Goal: Communication & Community: Answer question/provide support

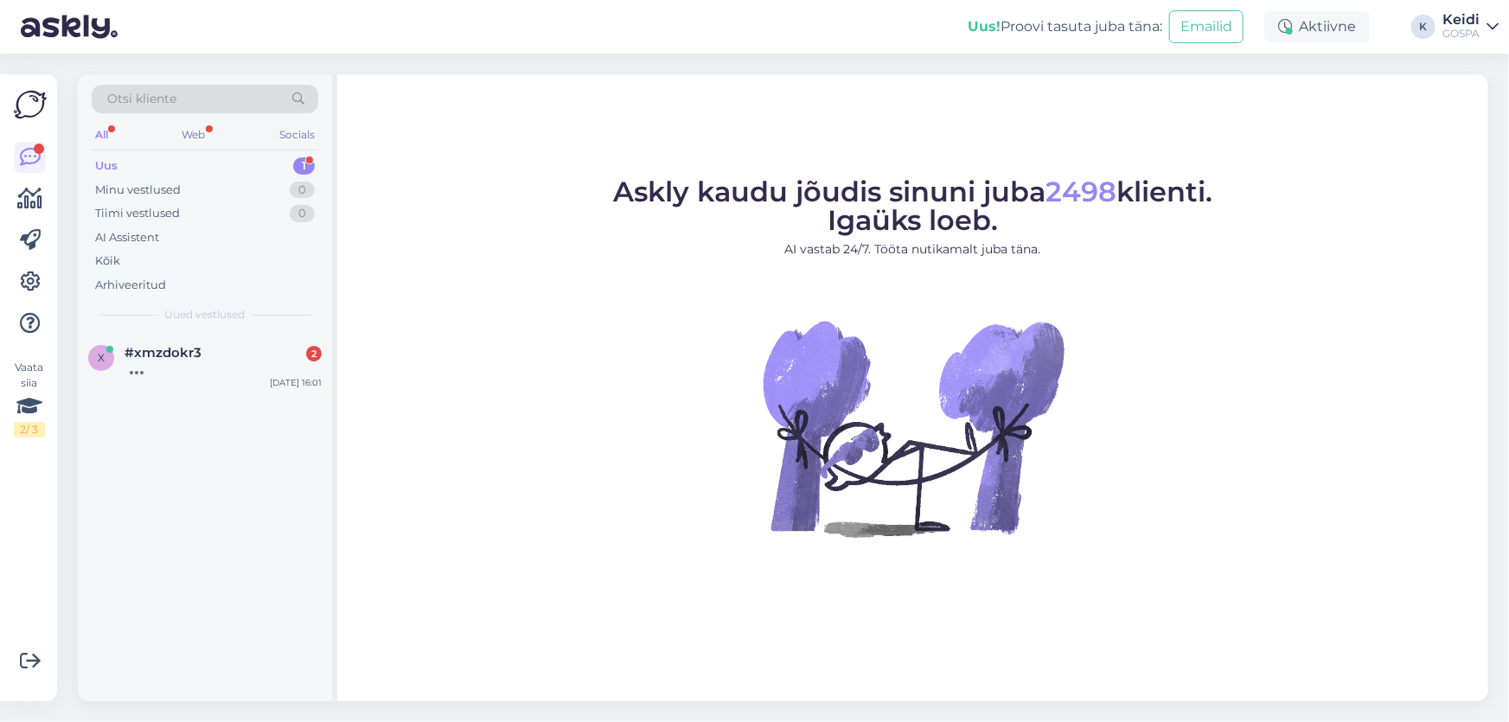
click at [138, 158] on div "Uus 1" at bounding box center [205, 166] width 227 height 24
click at [161, 349] on span "#xmzdokr3" at bounding box center [163, 353] width 77 height 16
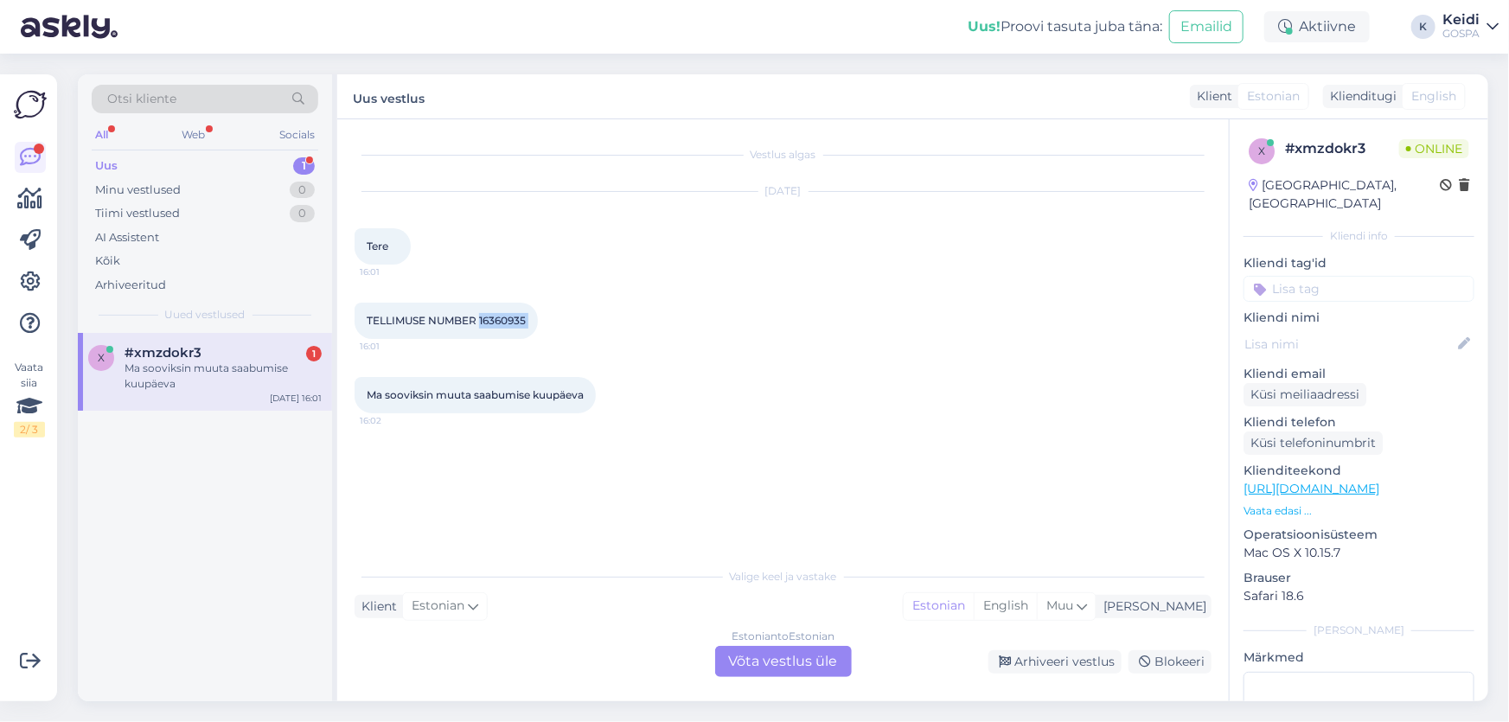
drag, startPoint x: 483, startPoint y: 320, endPoint x: 542, endPoint y: 329, distance: 60.3
click at [538, 327] on div "TELLIMUSE NUMBER 16360935 16:01" at bounding box center [446, 321] width 183 height 36
copy div "16360935 16:01"
click at [753, 658] on div "Estonian to Estonian Võta vestlus üle" at bounding box center [783, 661] width 137 height 31
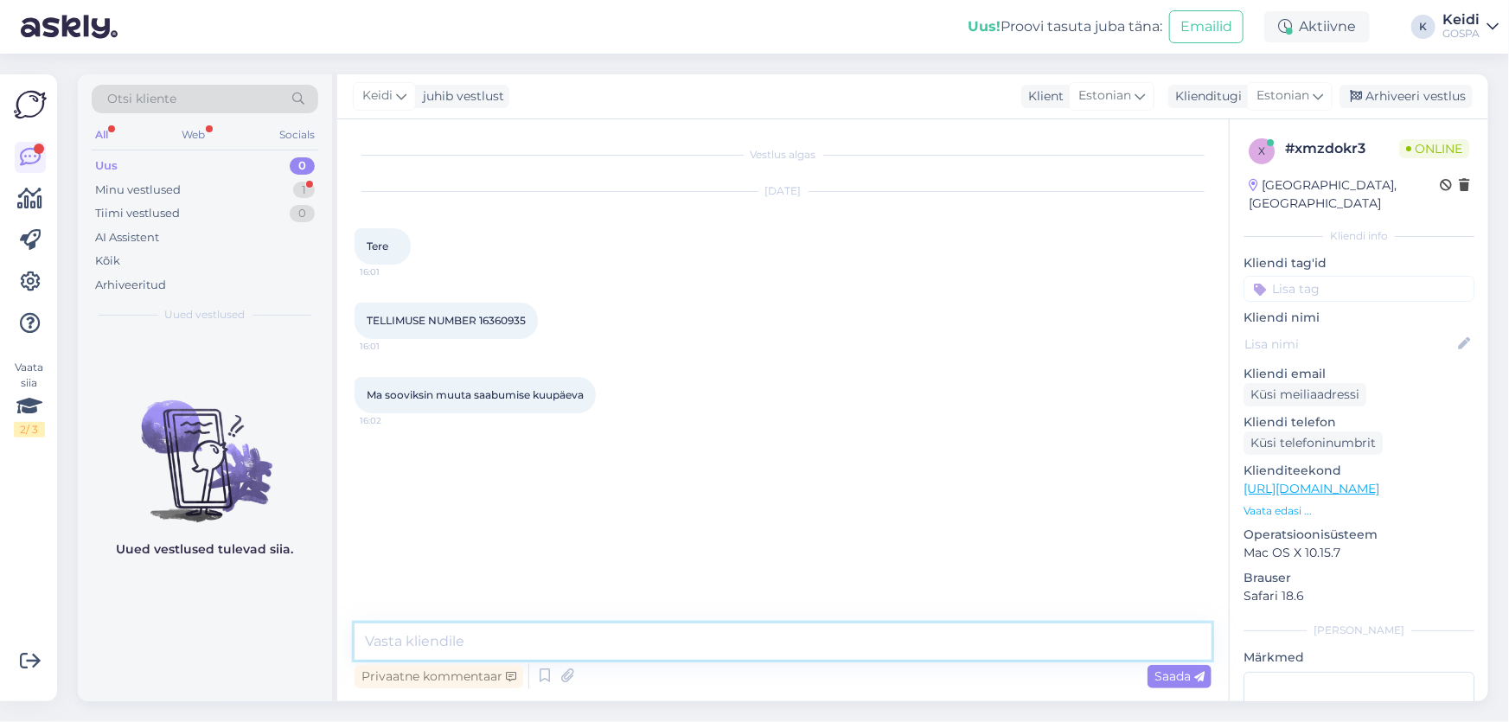
click at [592, 637] on textarea at bounding box center [783, 642] width 857 height 36
type textarea "Tere! [PERSON_NAME] nimel on broneering?"
click at [1161, 673] on span "Saada" at bounding box center [1180, 676] width 50 height 16
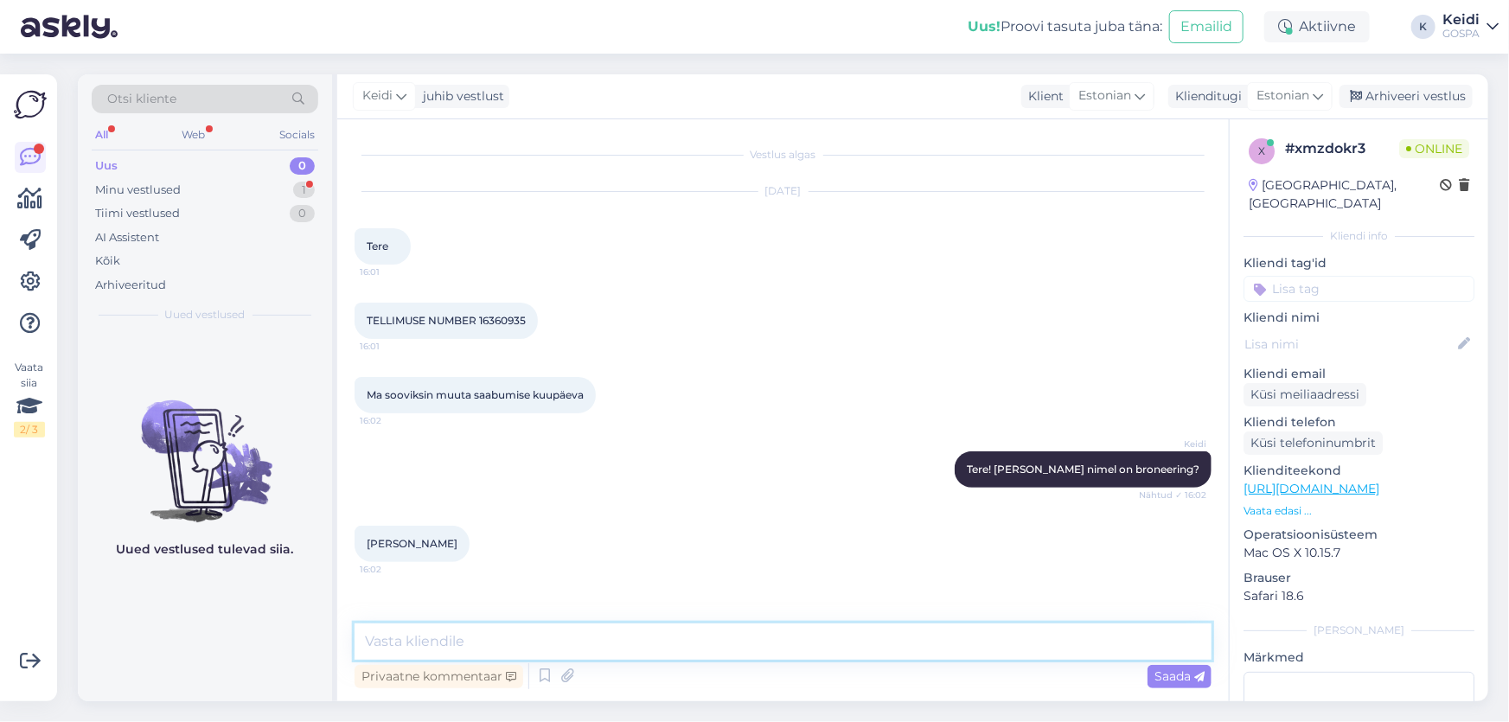
click at [608, 645] on textarea at bounding box center [783, 642] width 857 height 36
type textarea "Mis kuupäeval soovite saabuda?"
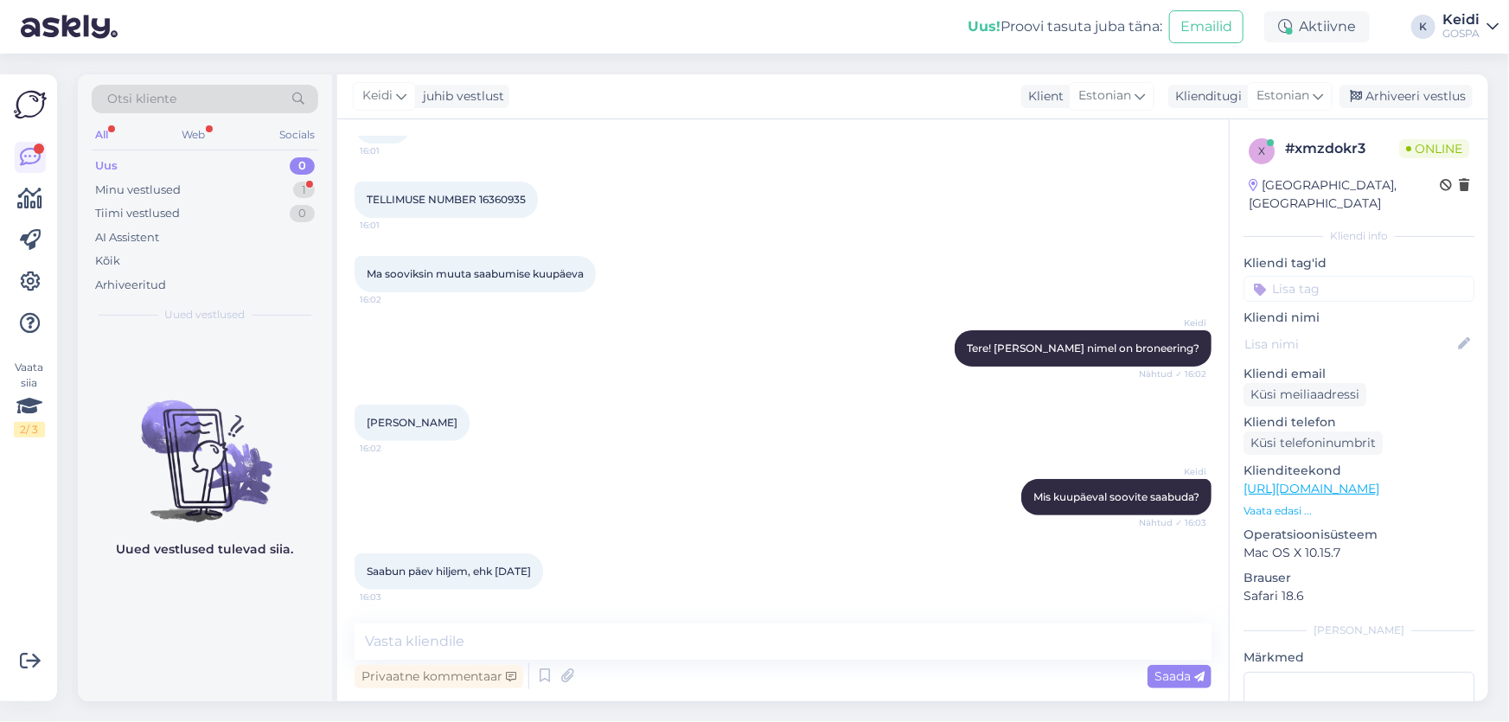
scroll to position [195, 0]
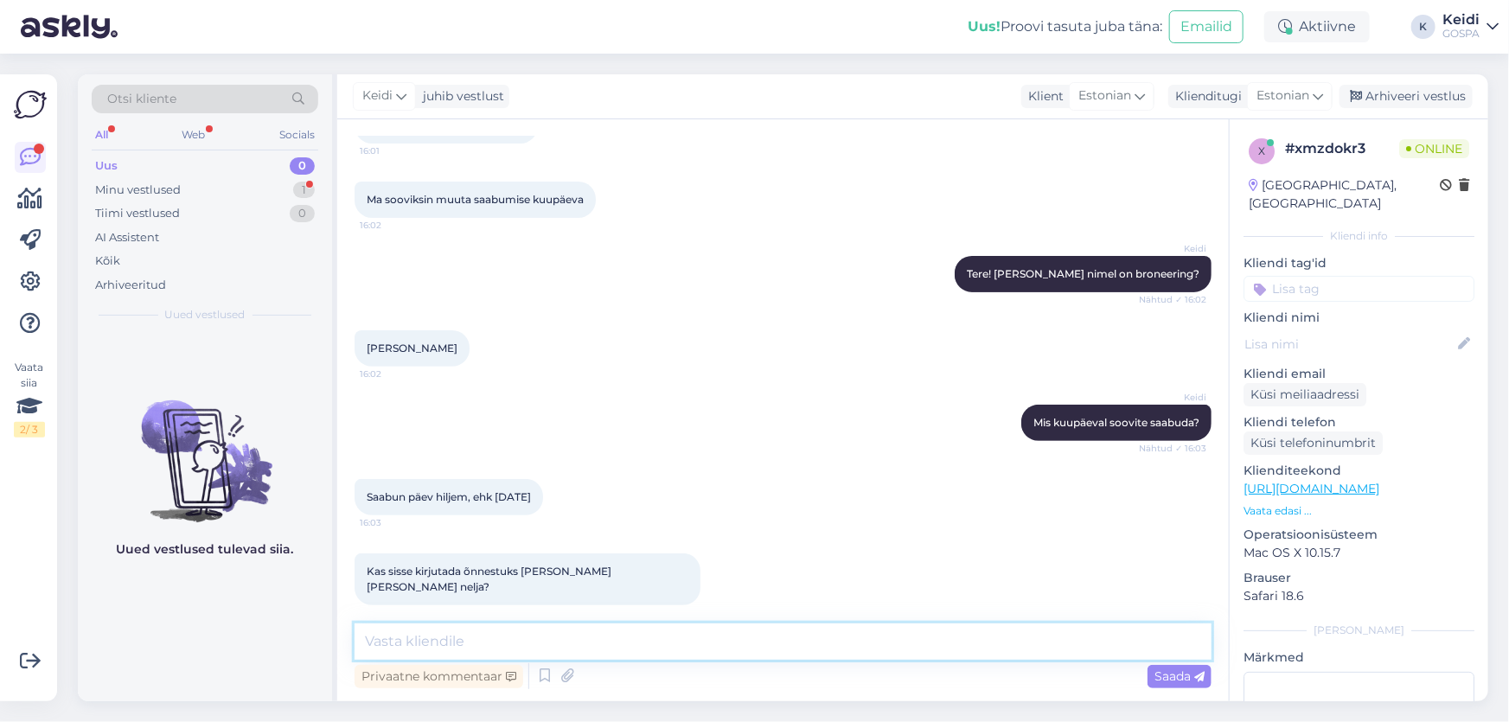
click at [456, 636] on textarea at bounding box center [783, 642] width 857 height 36
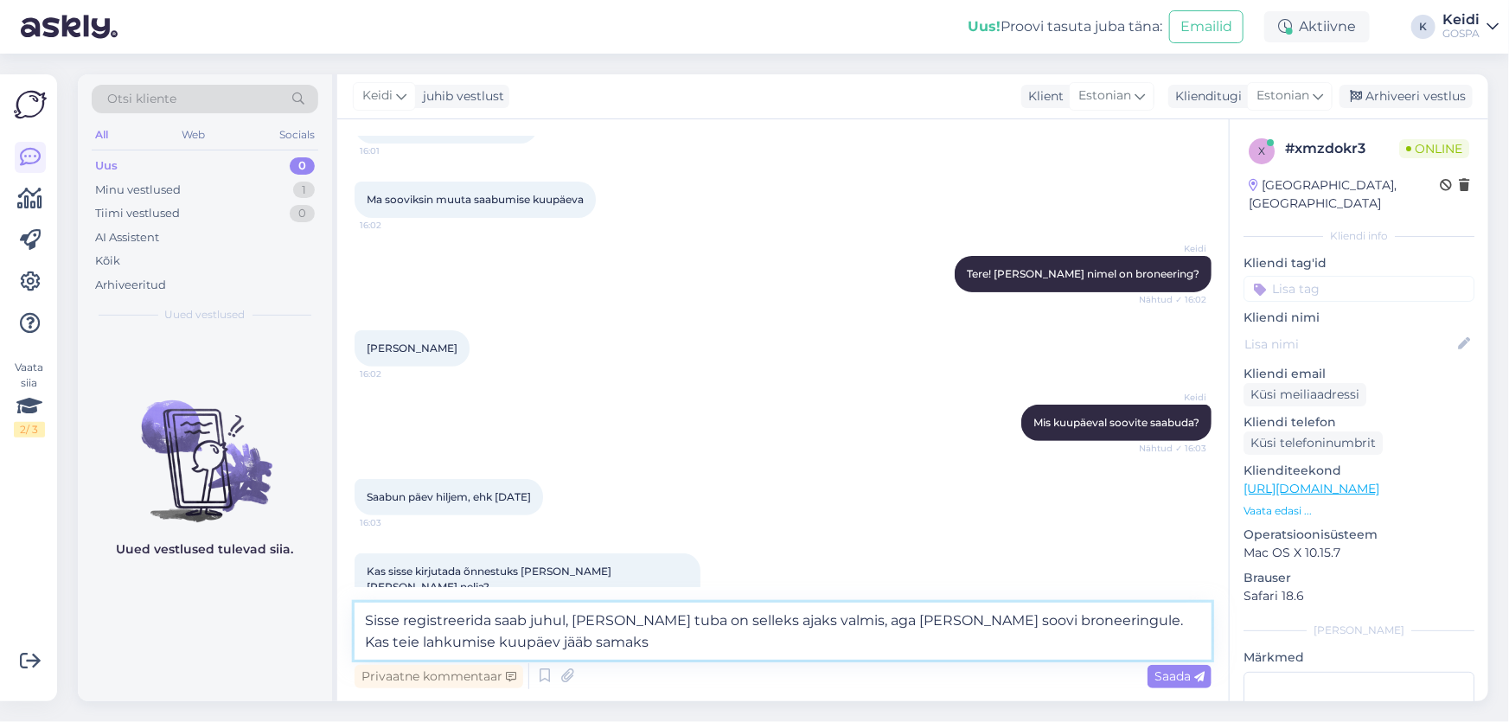
type textarea "Sisse registreerida saab juhul, [PERSON_NAME] tuba on selleks ajaks valmis, aga…"
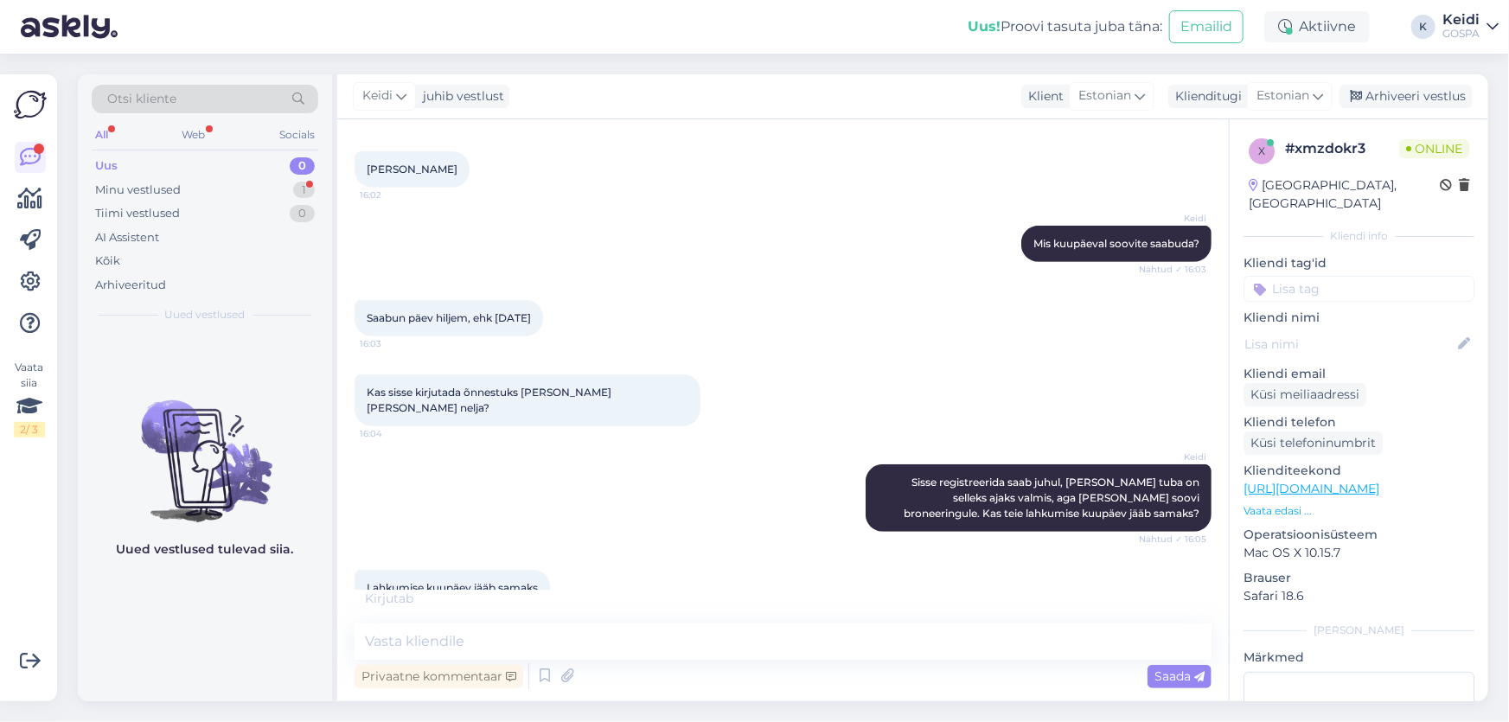
scroll to position [393, 0]
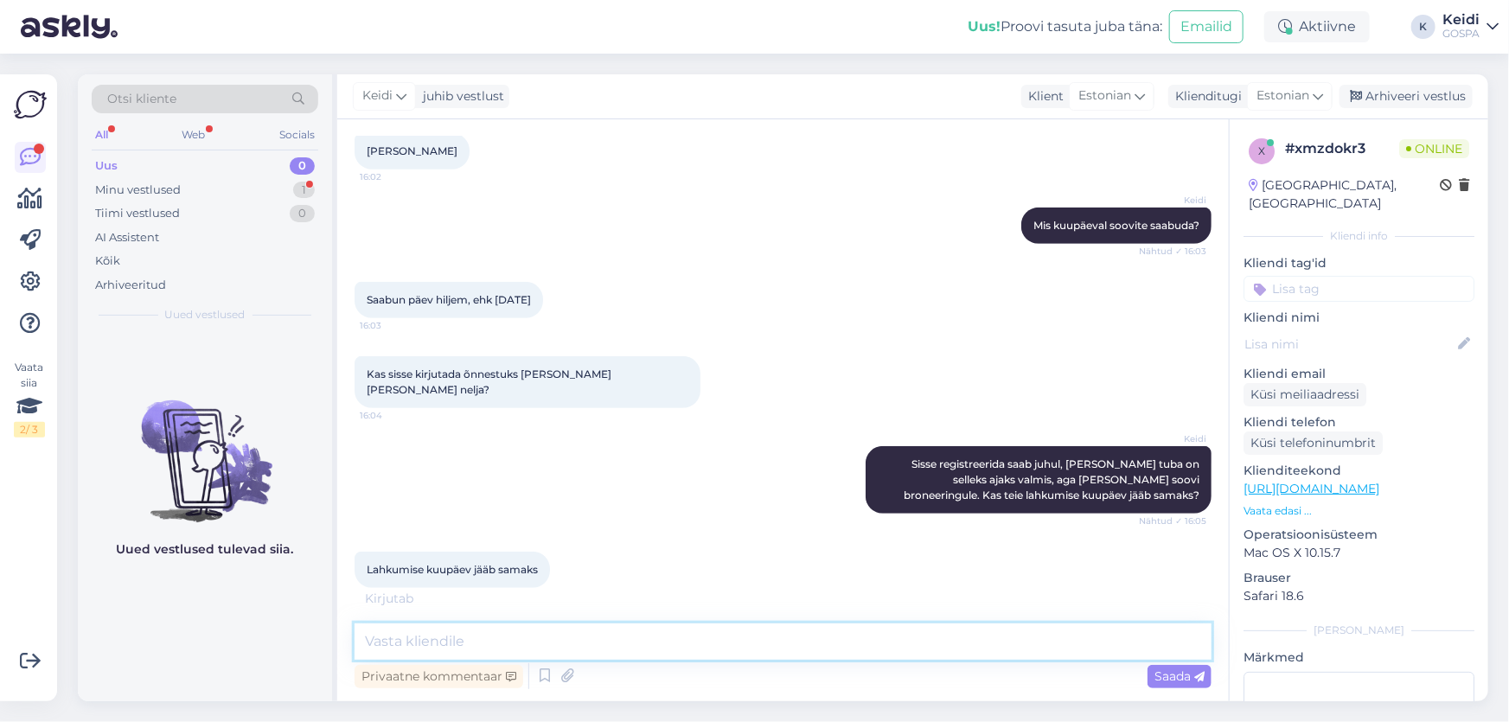
click at [439, 647] on textarea at bounding box center [783, 642] width 857 height 36
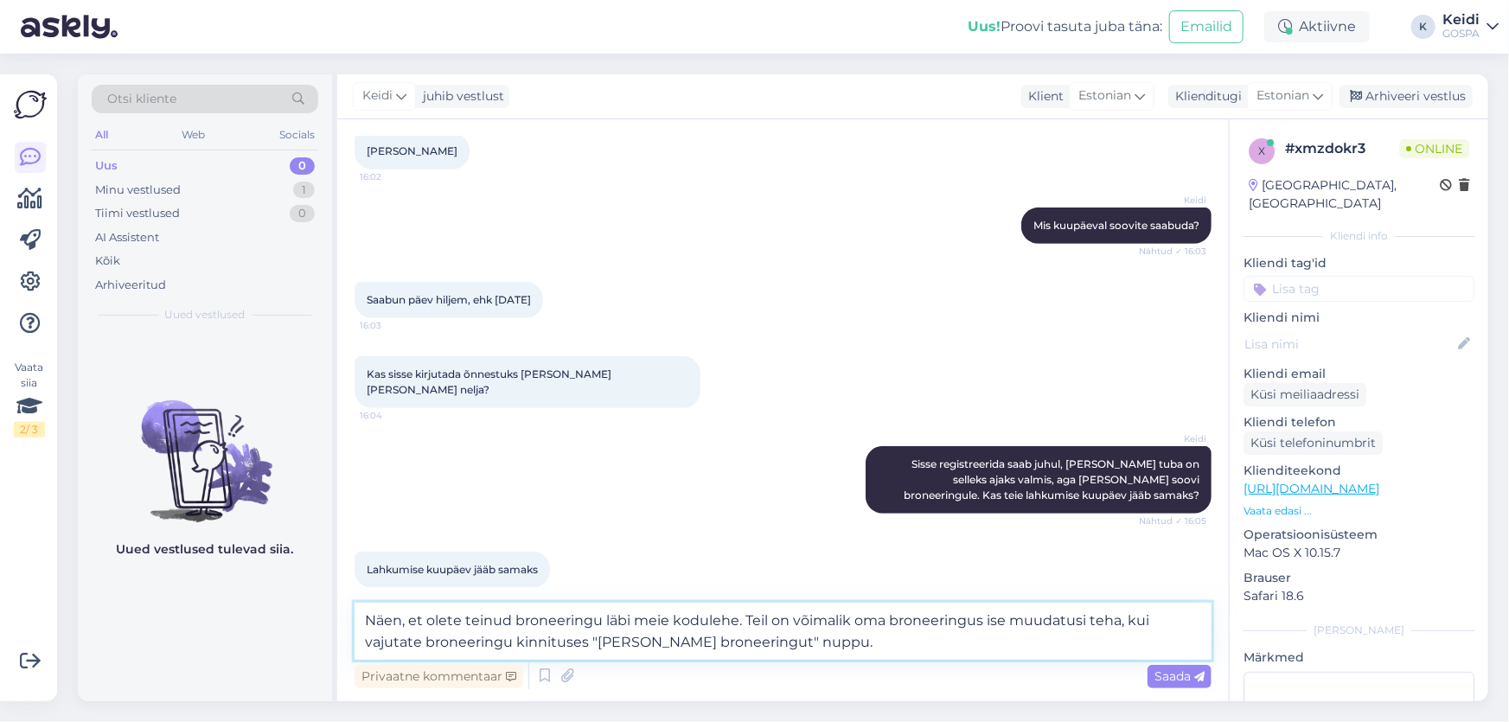
type textarea "Näen, et olete teinud broneeringu läbi meie kodulehe. Teil on võimalik oma bron…"
drag, startPoint x: 372, startPoint y: 618, endPoint x: 832, endPoint y: 656, distance: 461.6
click at [832, 656] on textarea "Näen, et olete teinud broneeringu läbi meie kodulehe. Teil on võimalik oma bron…" at bounding box center [783, 631] width 857 height 57
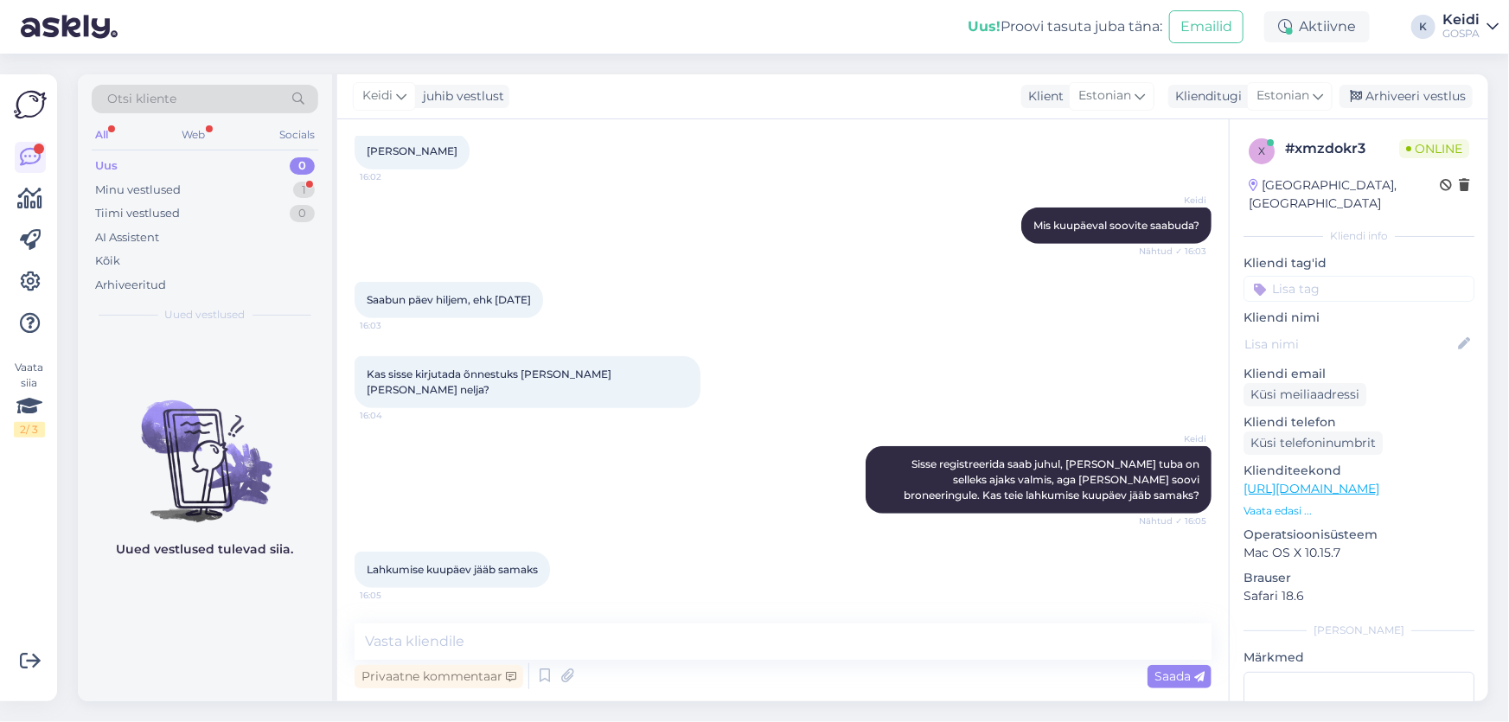
scroll to position [450, 0]
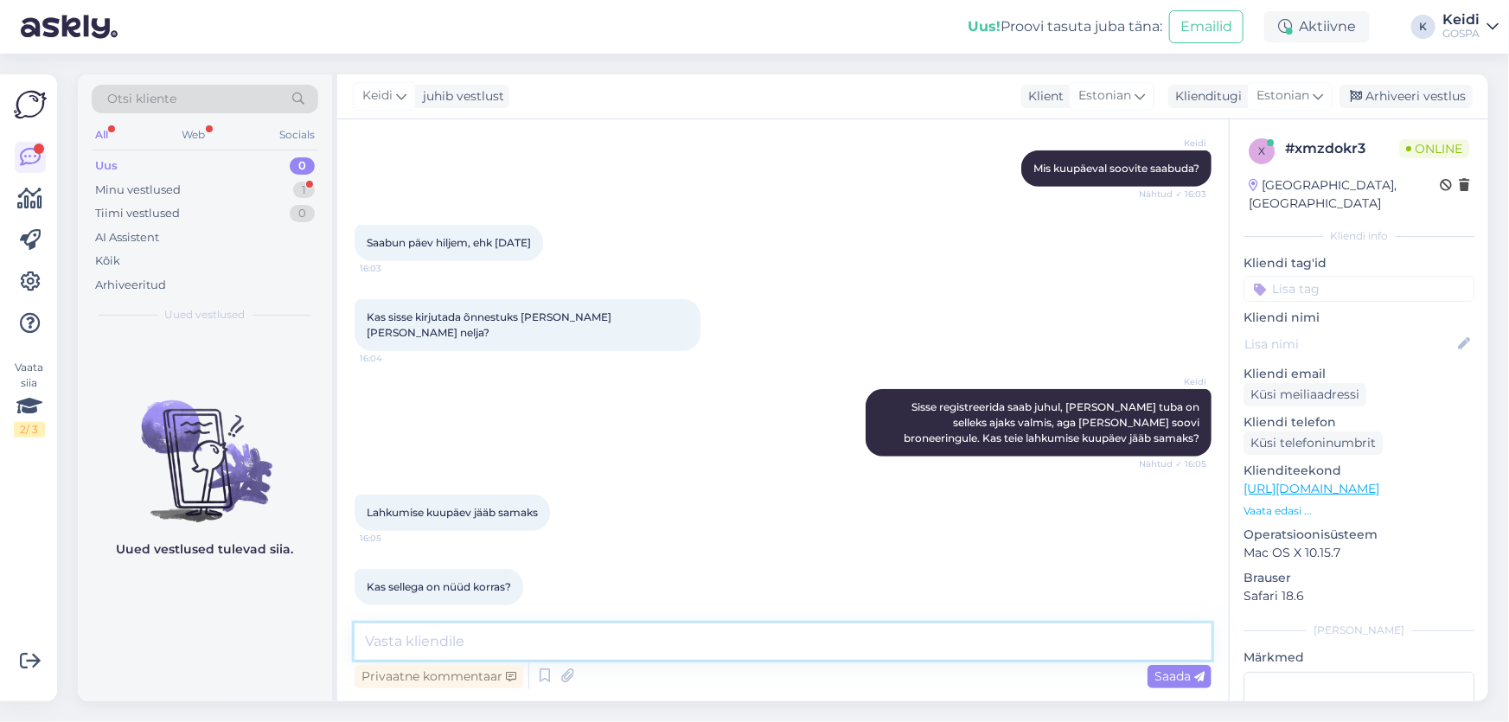
click at [441, 639] on textarea at bounding box center [783, 642] width 857 height 36
type textarea "J"
click at [363, 642] on textarea "[PERSON_NAME] teie saabumise kuupäeva ära." at bounding box center [783, 642] width 857 height 36
drag, startPoint x: 612, startPoint y: 640, endPoint x: 565, endPoint y: 642, distance: 47.6
click at [565, 642] on textarea "Jah, teie saabumise kuupäeva ära." at bounding box center [783, 642] width 857 height 36
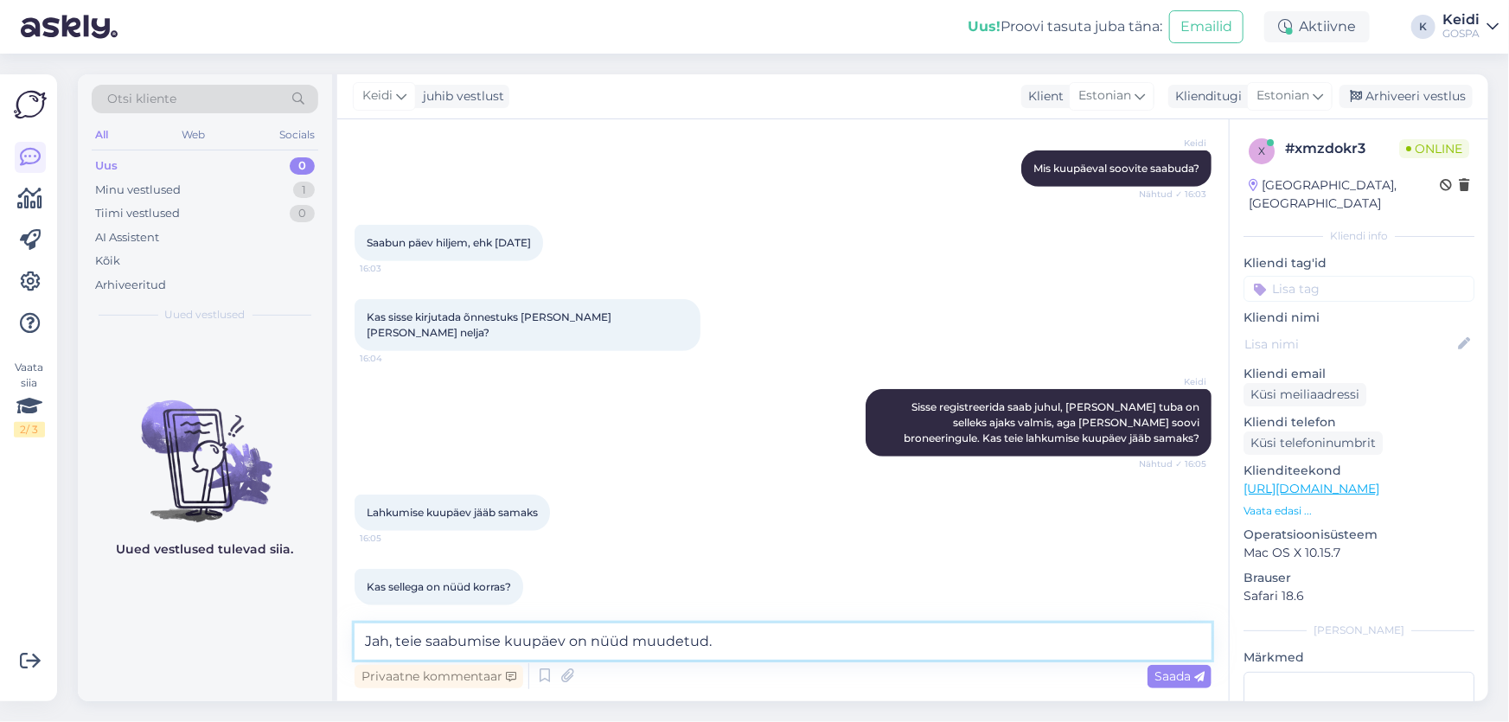
type textarea "Jah, teie saabumise kuupäev on nüüd muudetud."
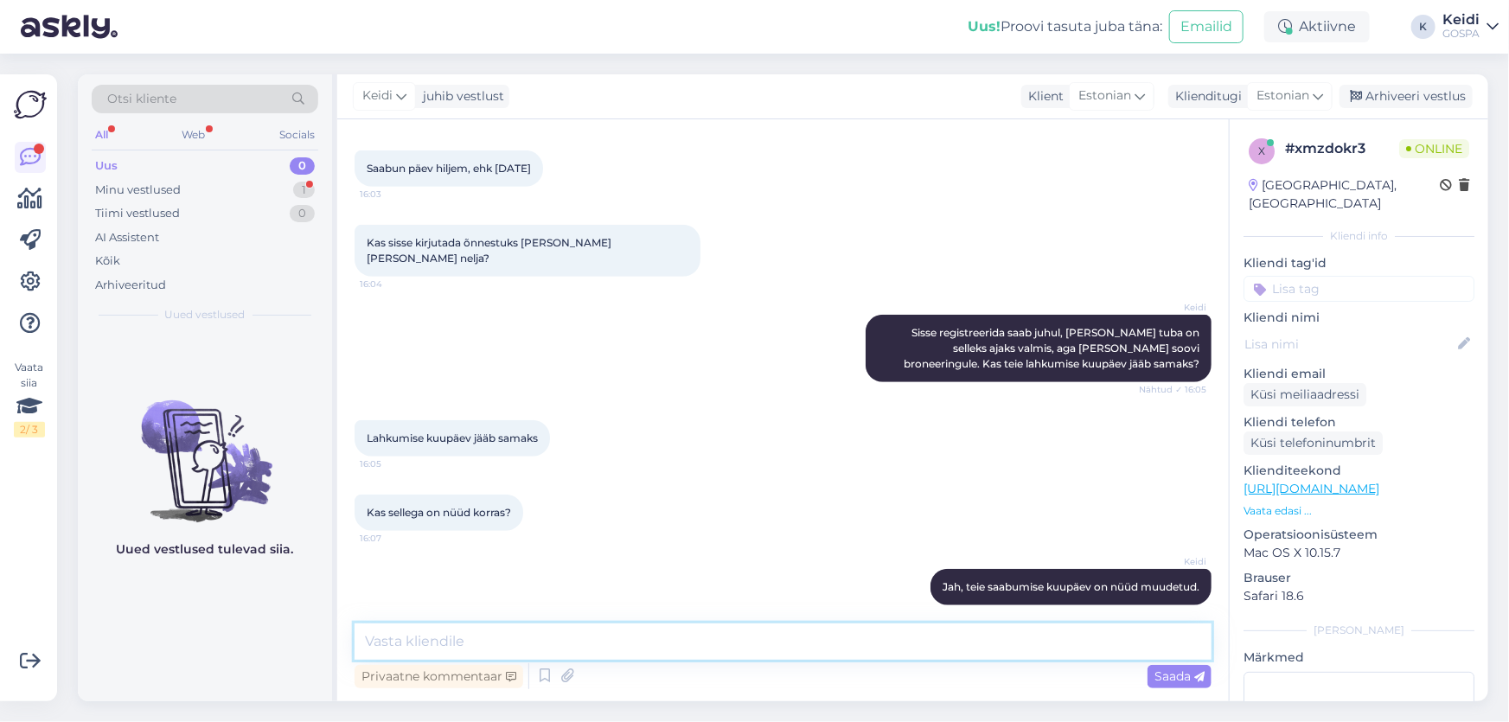
scroll to position [598, 0]
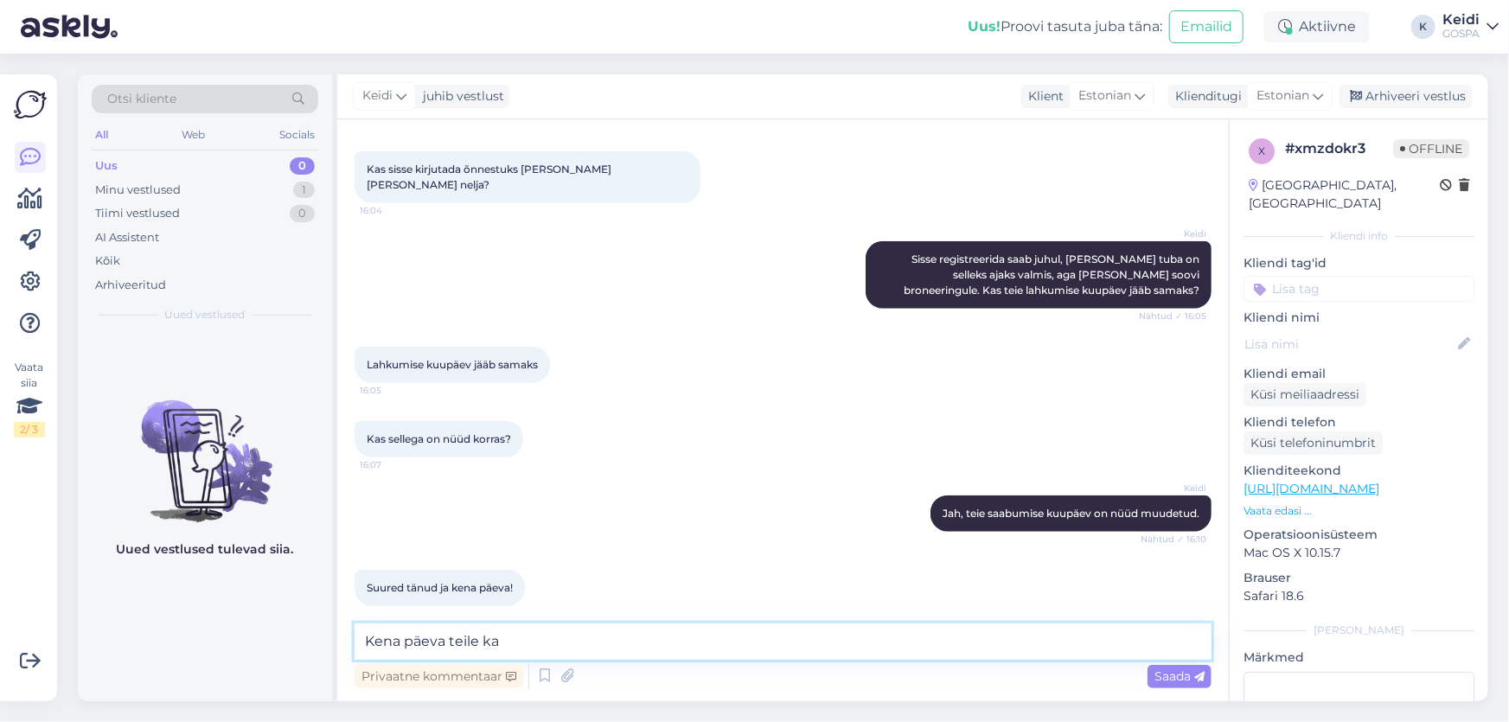
type textarea "Kena päeva teile ka!"
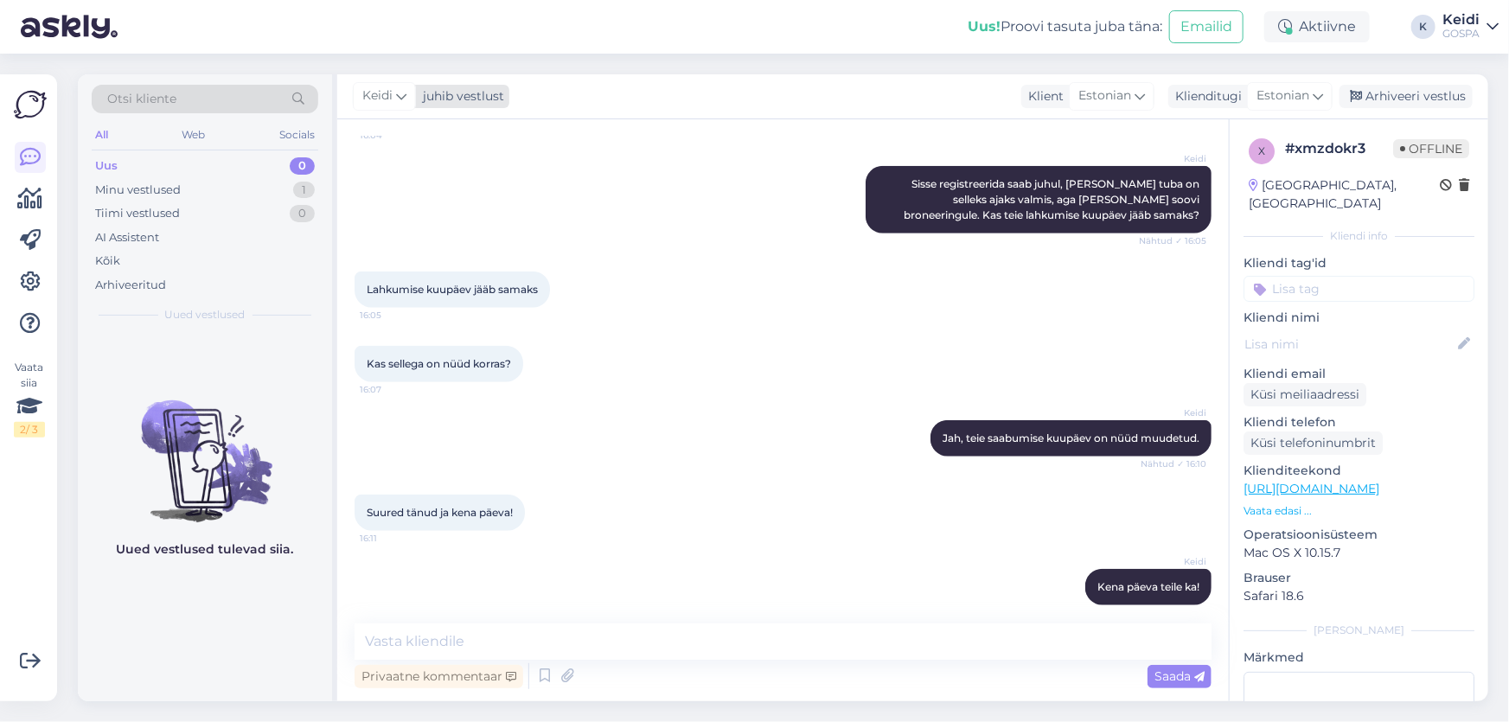
click at [400, 97] on icon at bounding box center [401, 95] width 10 height 19
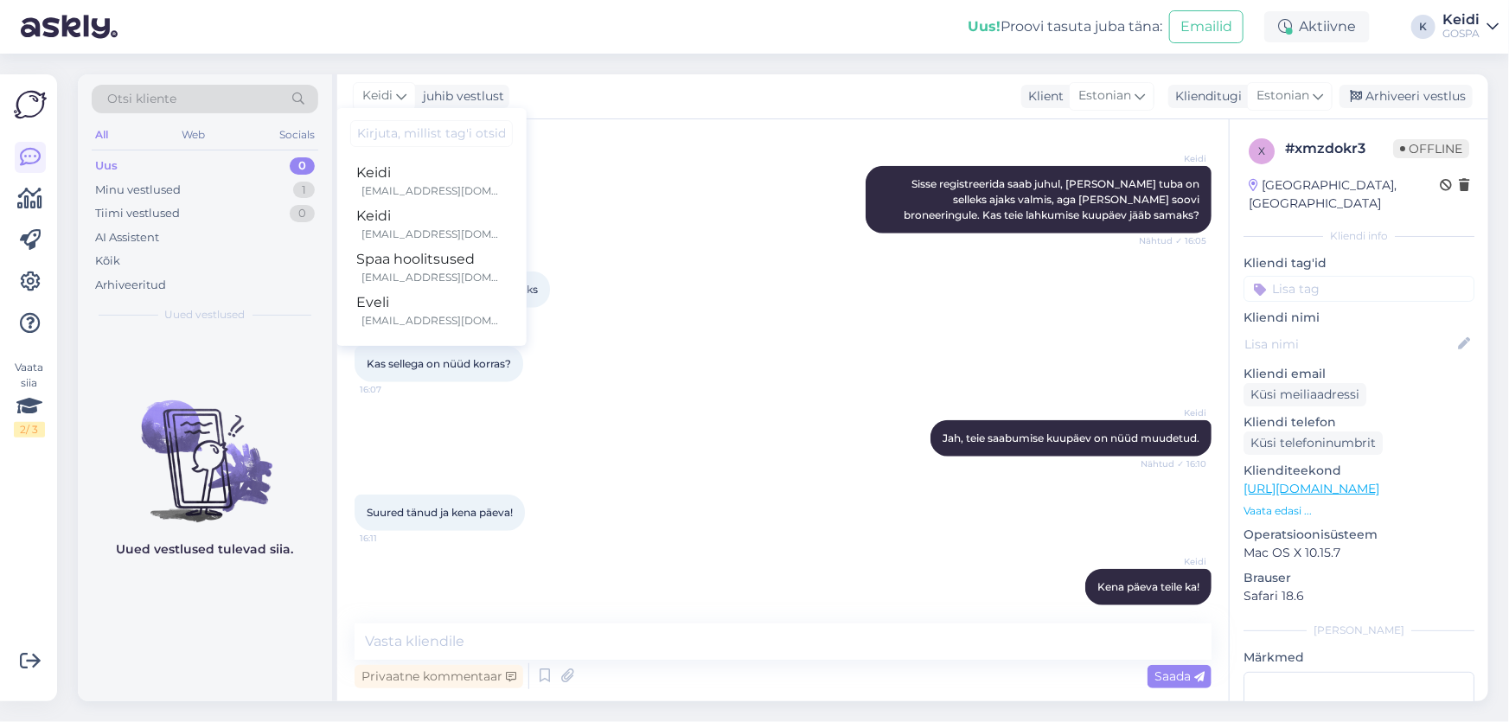
click at [730, 61] on div "Otsi kliente All Web Socials Uus 0 Minu vestlused 1 Tiimi vestlused 0 AI Assist…" at bounding box center [788, 388] width 1442 height 668
